Goal: Task Accomplishment & Management: Use online tool/utility

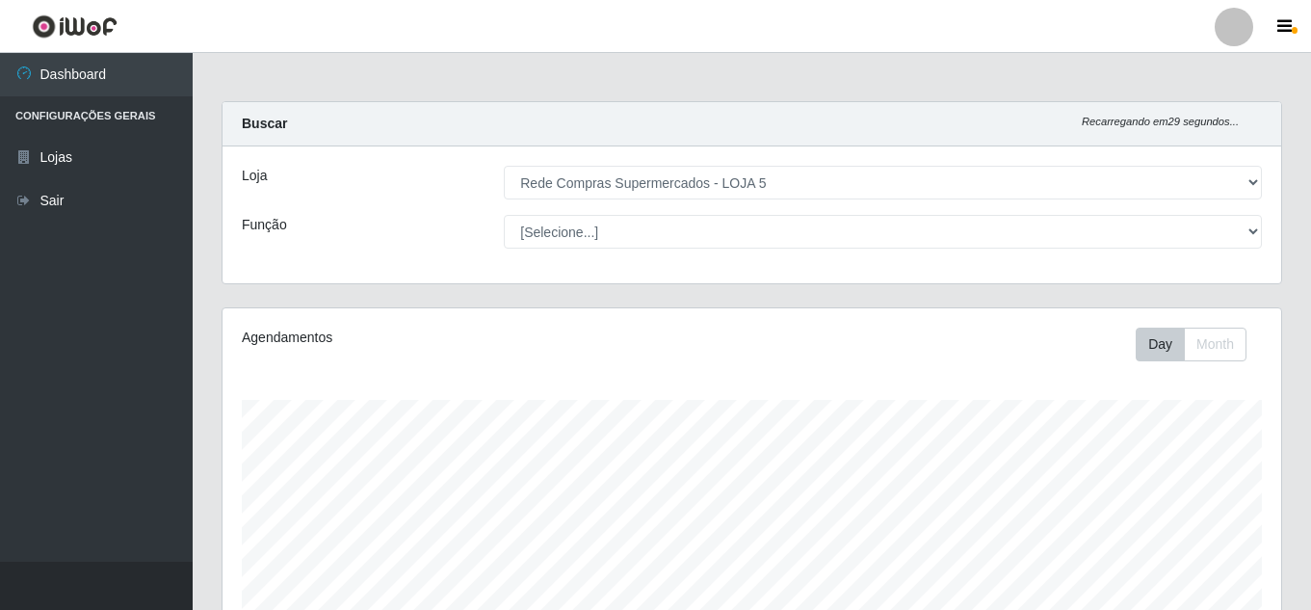
select select "397"
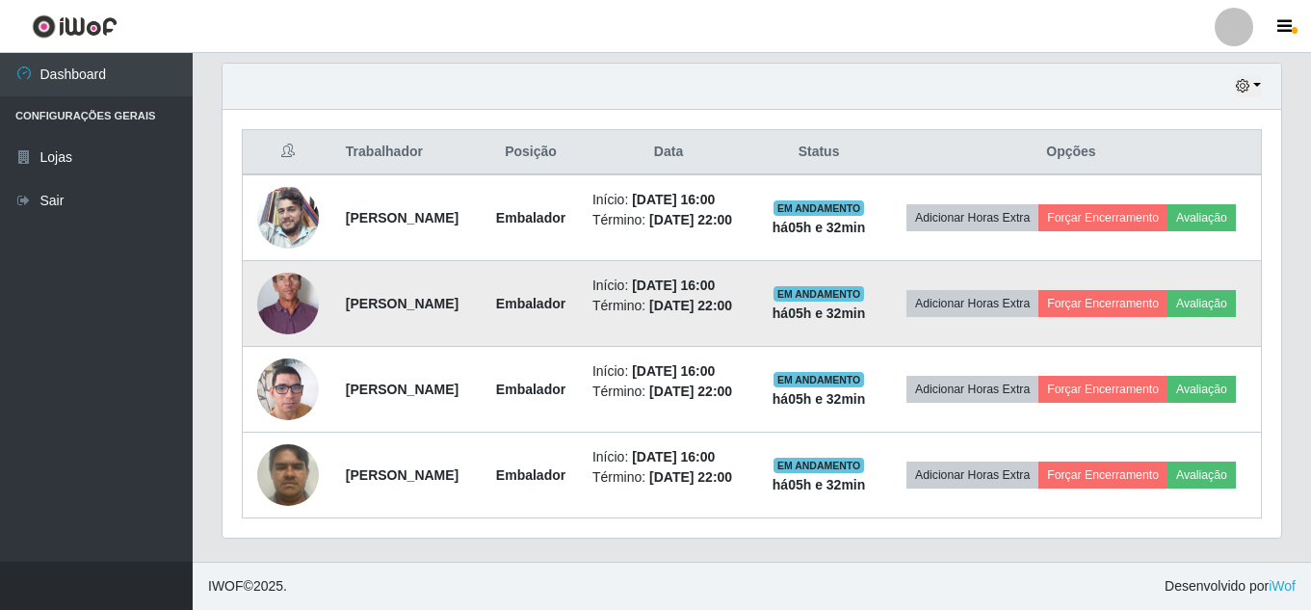
scroll to position [712, 0]
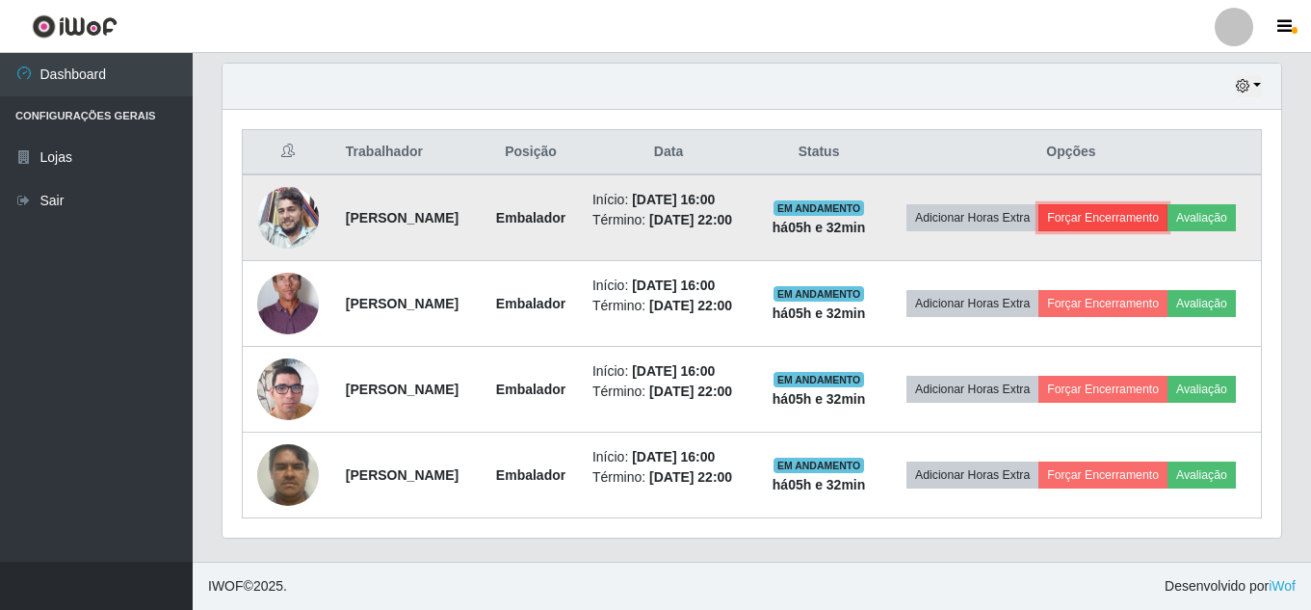
click at [1167, 204] on button "Forçar Encerramento" at bounding box center [1102, 217] width 129 height 27
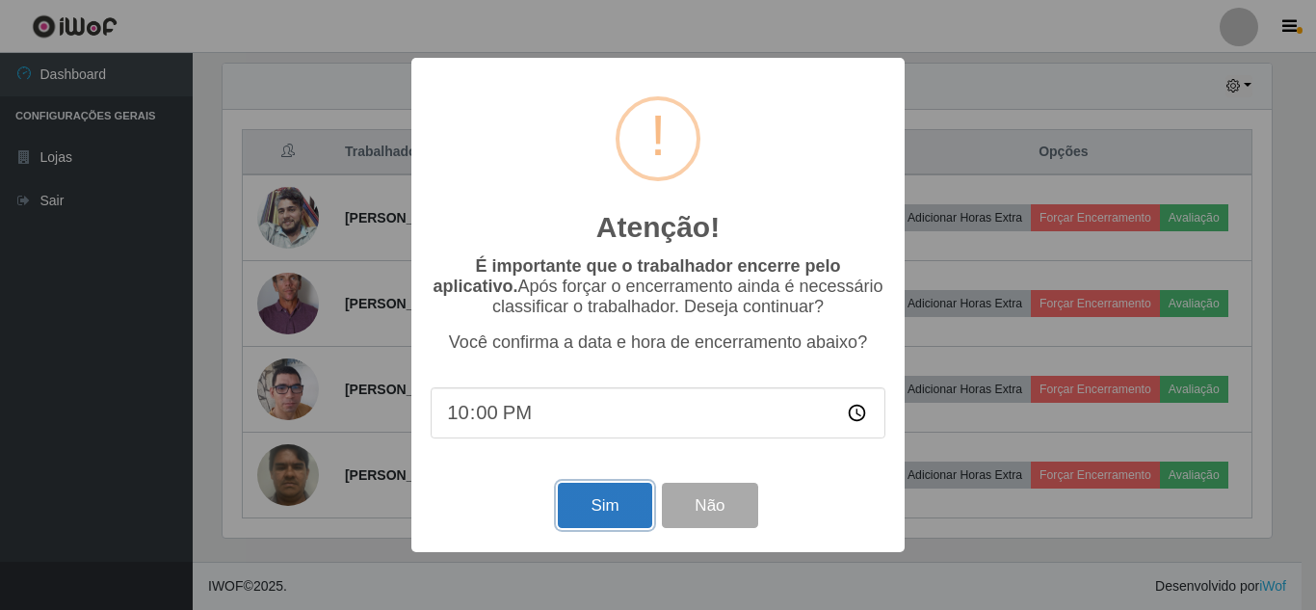
click at [581, 518] on button "Sim" at bounding box center [604, 504] width 93 height 45
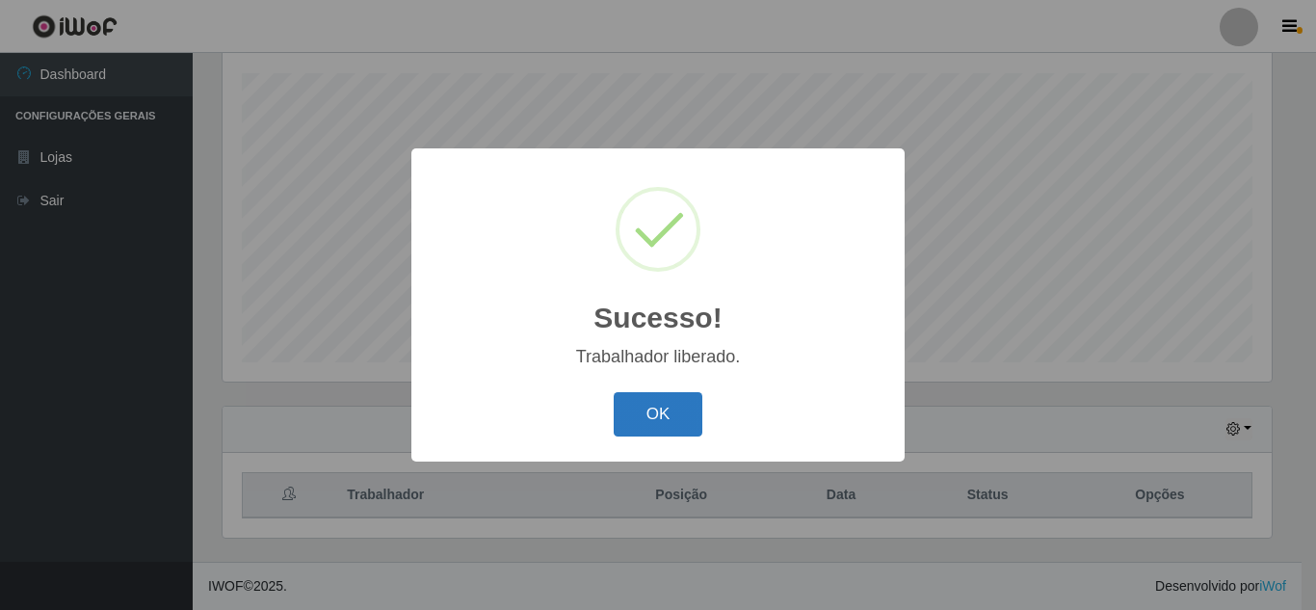
click at [676, 419] on button "OK" at bounding box center [658, 414] width 90 height 45
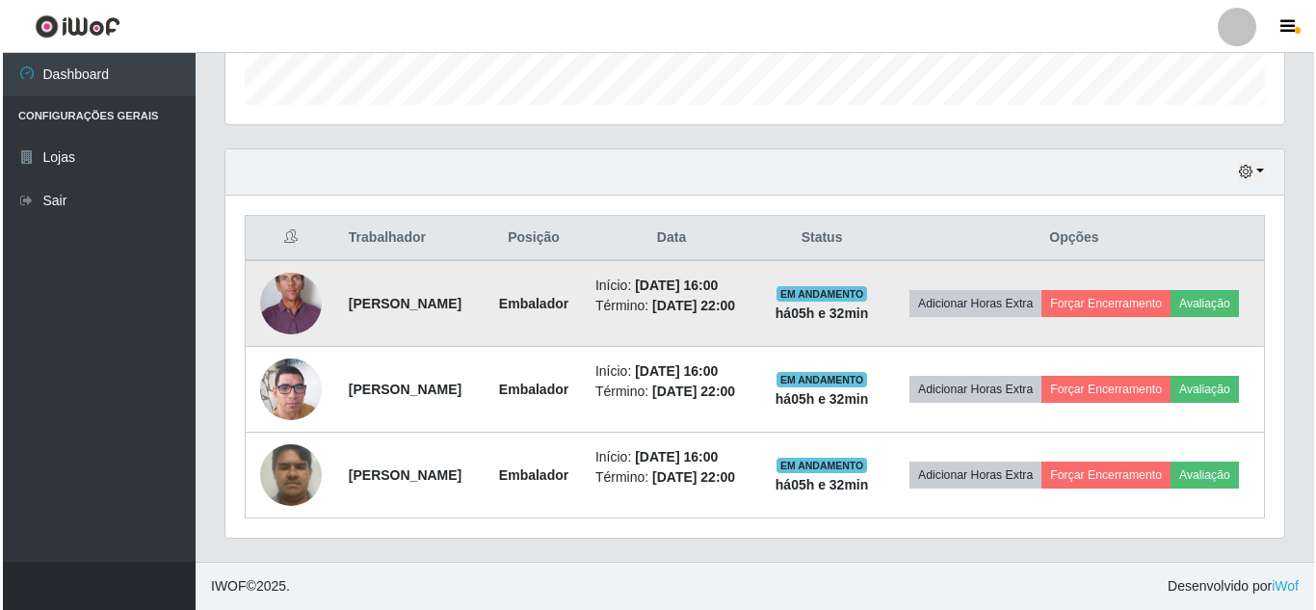
scroll to position [627, 0]
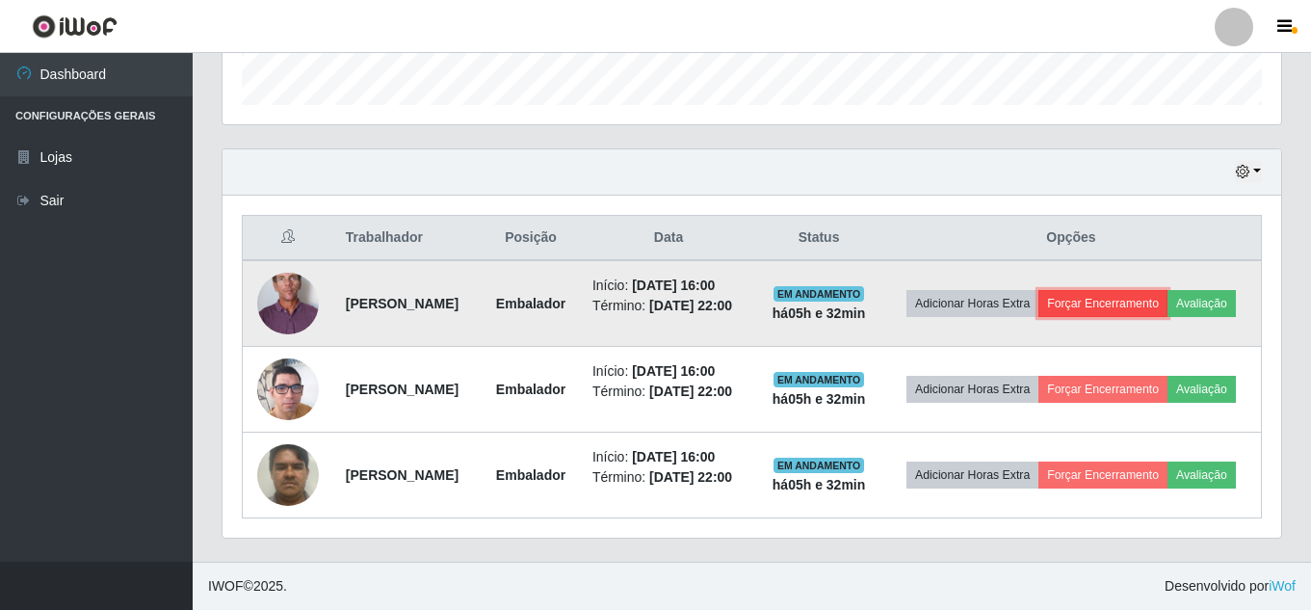
click at [1167, 290] on button "Forçar Encerramento" at bounding box center [1102, 303] width 129 height 27
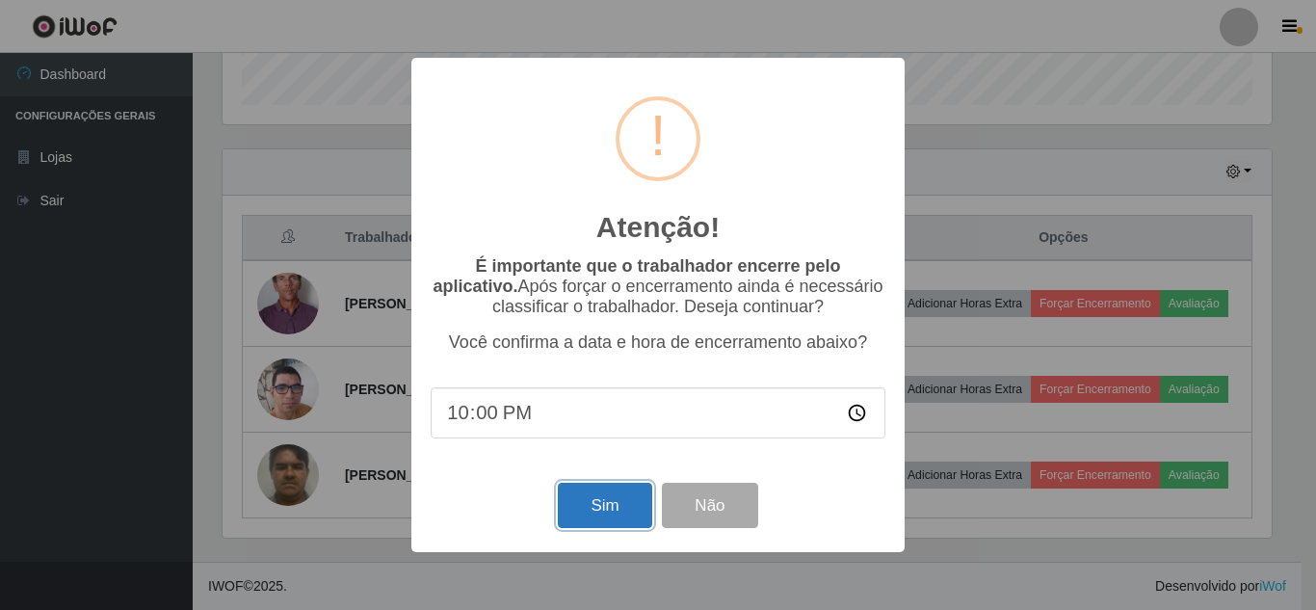
click at [606, 509] on button "Sim" at bounding box center [604, 504] width 93 height 45
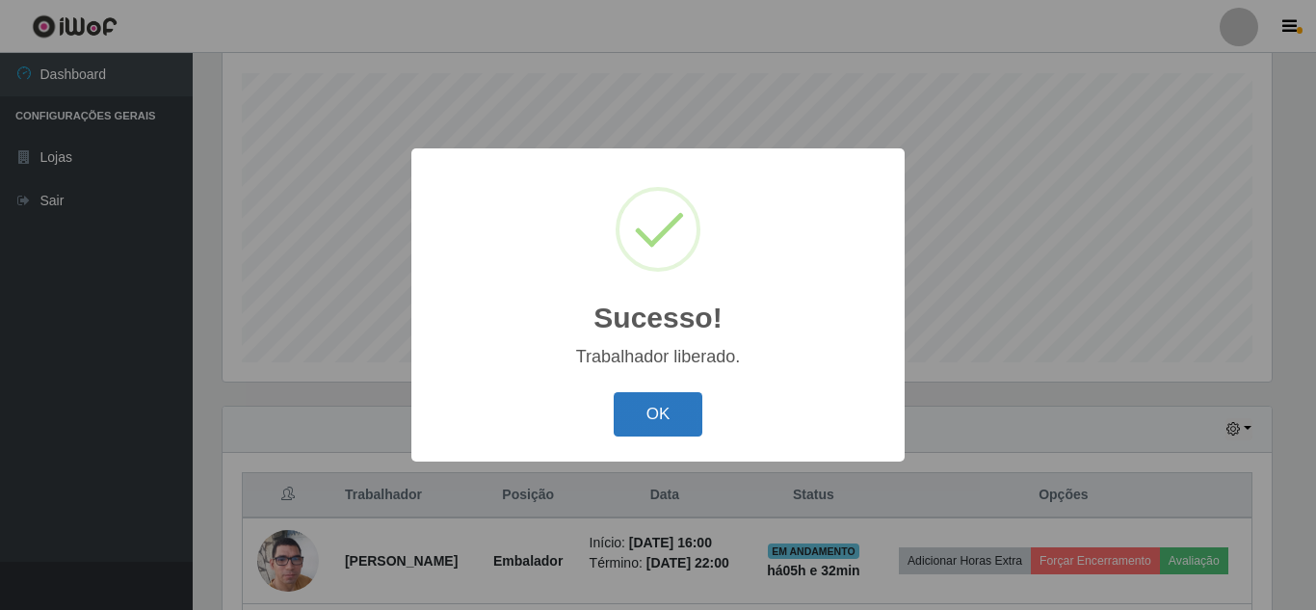
click at [671, 410] on button "OK" at bounding box center [658, 414] width 90 height 45
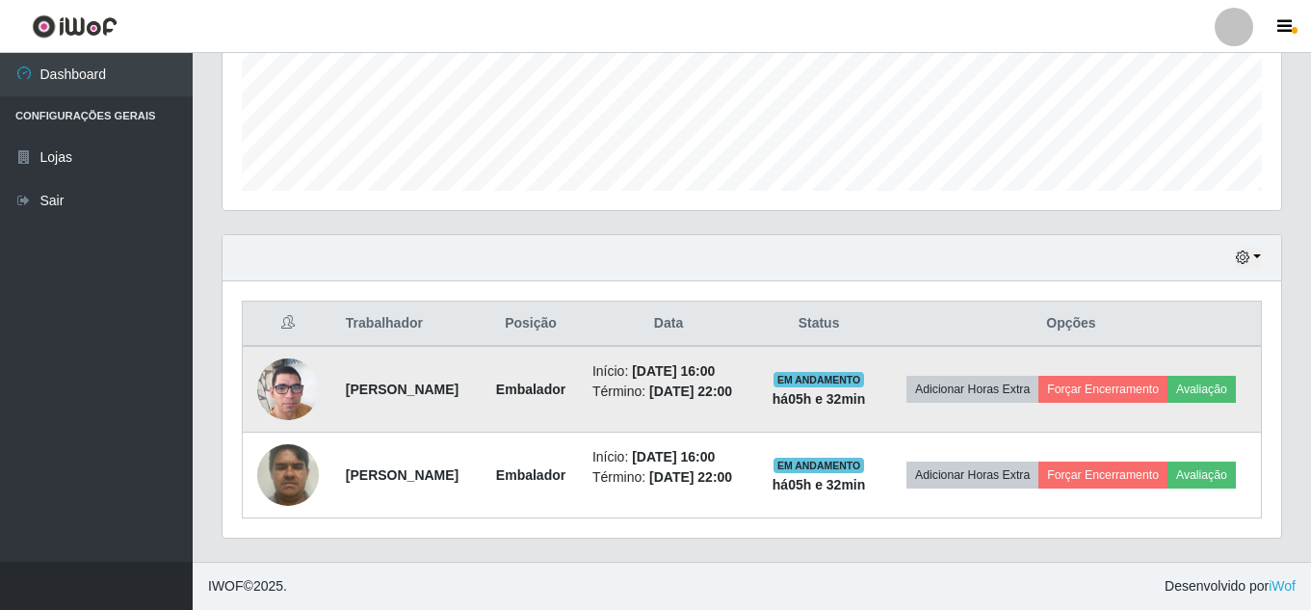
scroll to position [527, 0]
click at [1159, 376] on button "Forçar Encerramento" at bounding box center [1102, 389] width 129 height 27
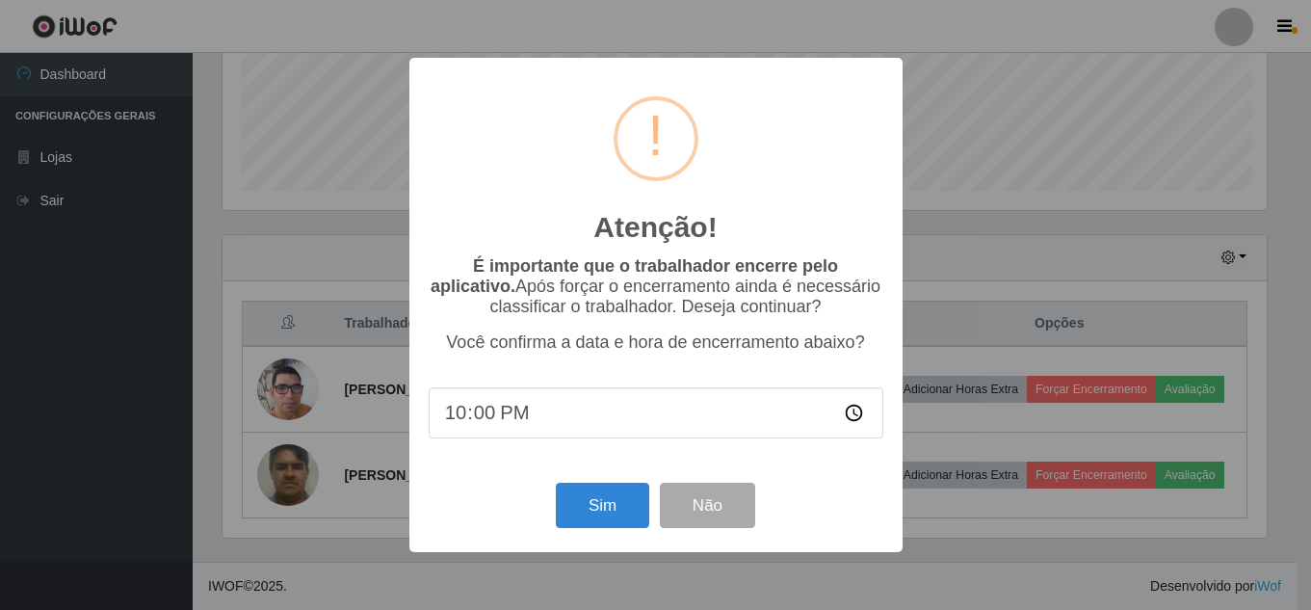
scroll to position [400, 1049]
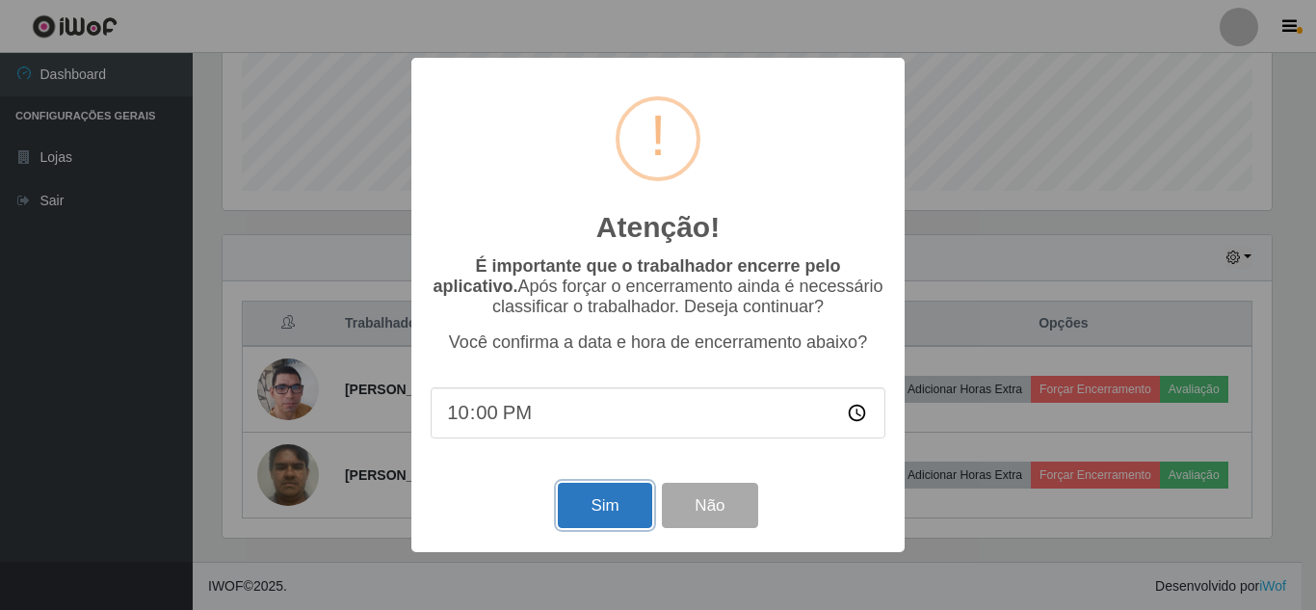
click at [567, 509] on button "Sim" at bounding box center [604, 504] width 93 height 45
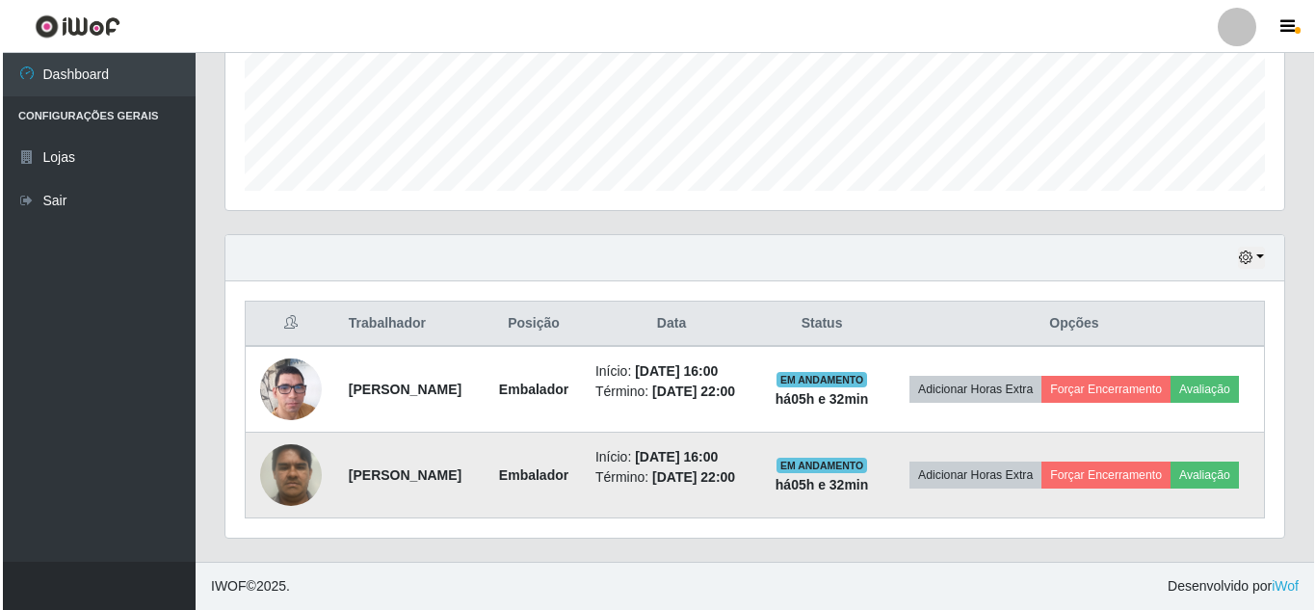
scroll to position [0, 0]
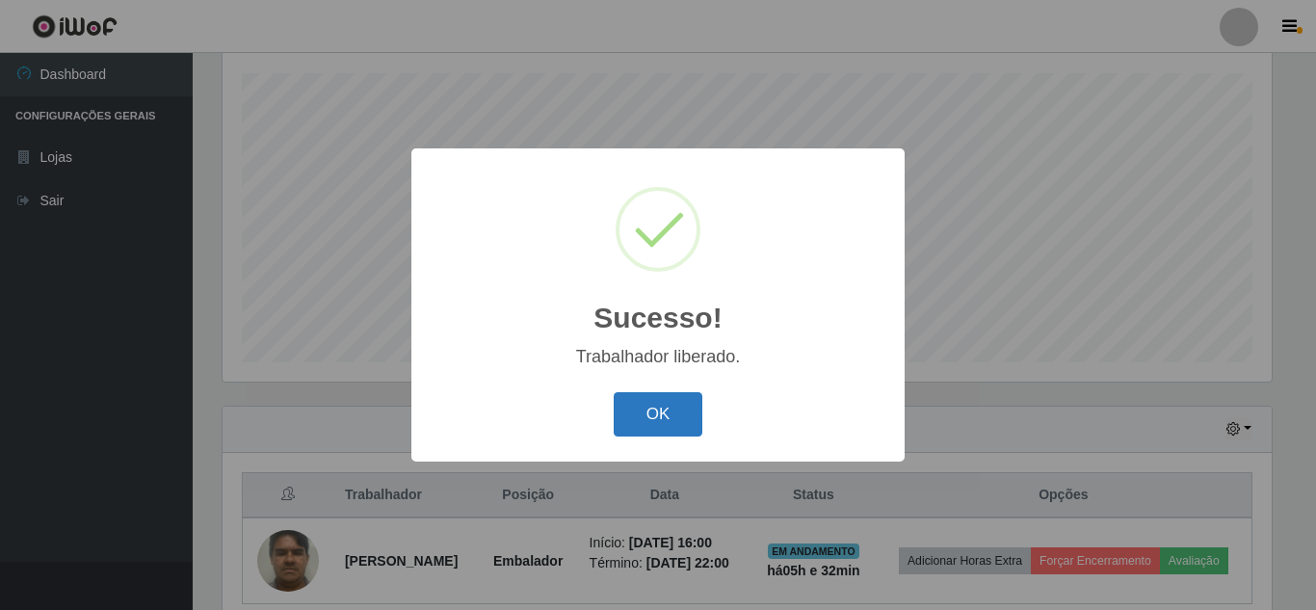
click at [680, 416] on button "OK" at bounding box center [658, 414] width 90 height 45
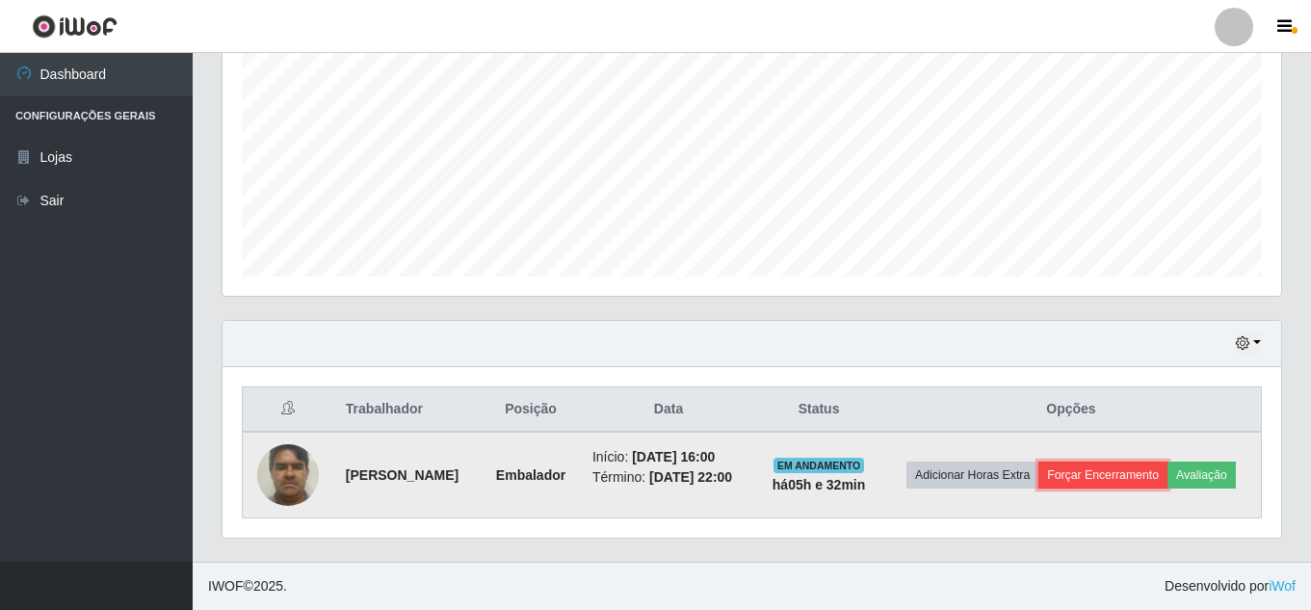
click at [1162, 461] on button "Forçar Encerramento" at bounding box center [1102, 474] width 129 height 27
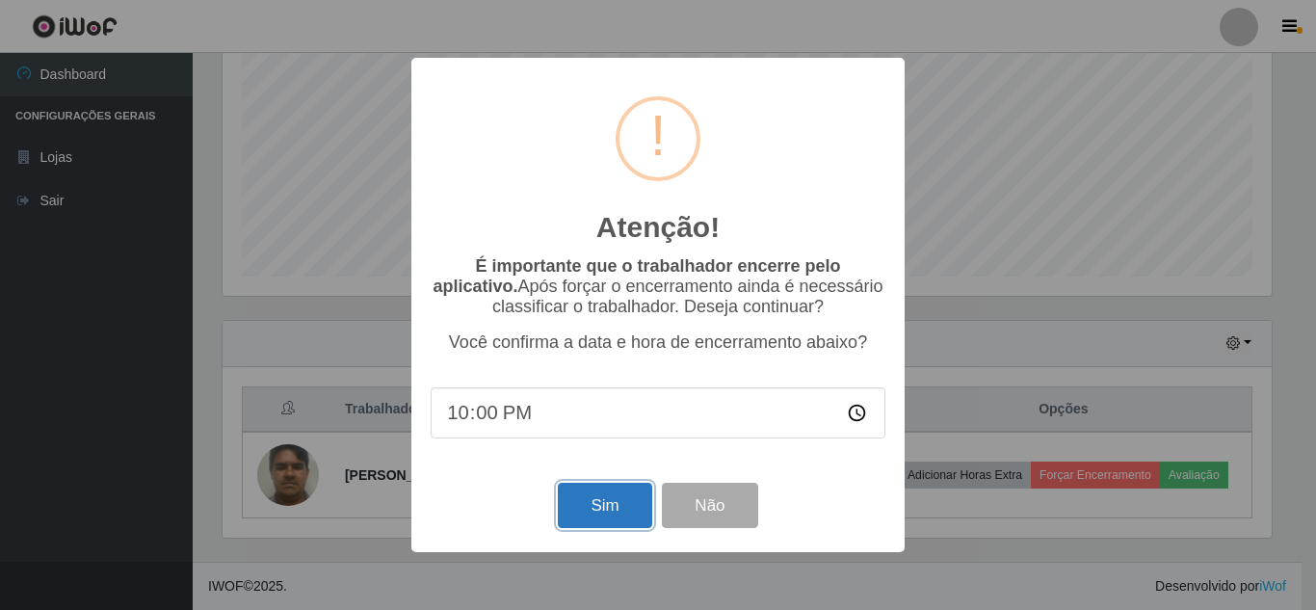
click at [626, 516] on button "Sim" at bounding box center [604, 504] width 93 height 45
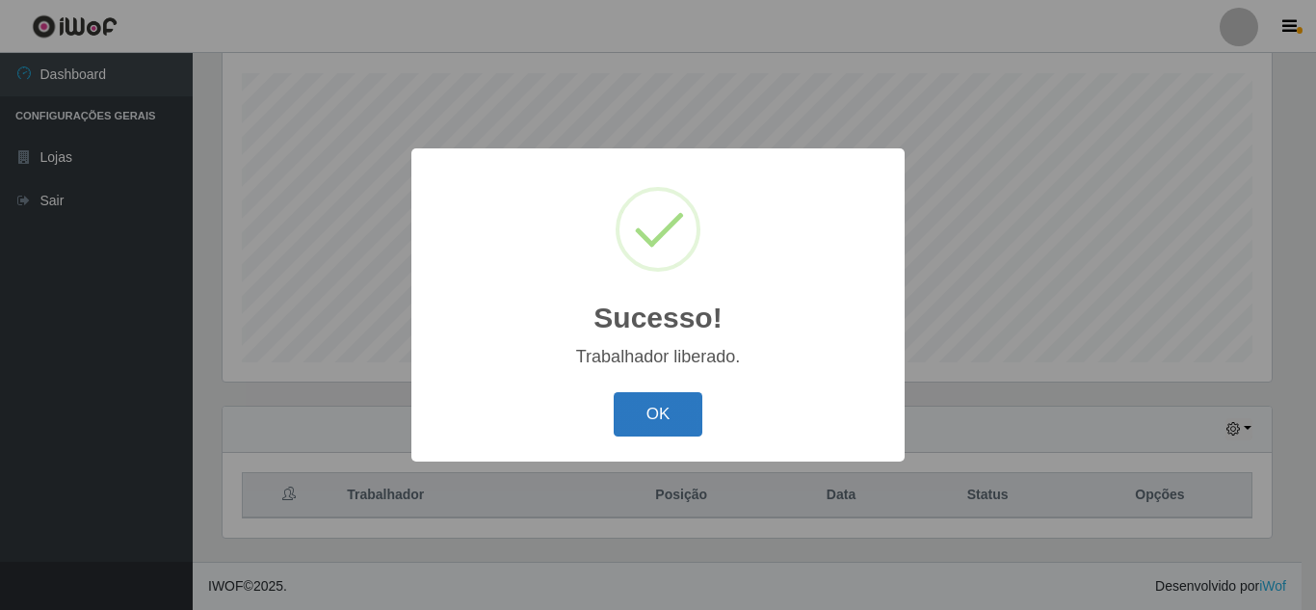
click at [684, 417] on button "OK" at bounding box center [658, 414] width 90 height 45
